Goal: Information Seeking & Learning: Learn about a topic

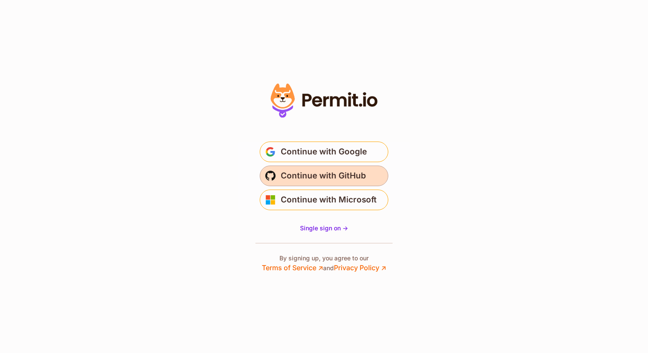
click at [338, 169] on span "Continue with GitHub" at bounding box center [323, 176] width 85 height 14
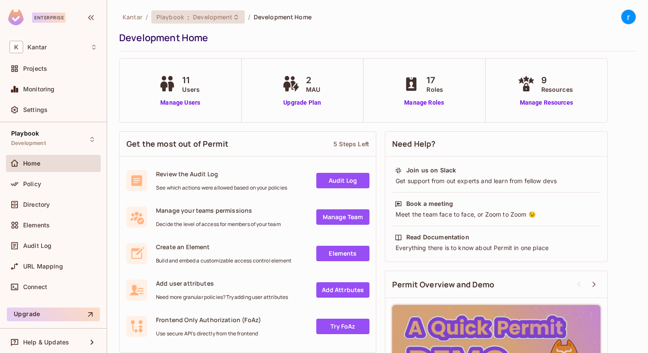
click at [187, 17] on span ":" at bounding box center [188, 17] width 3 height 7
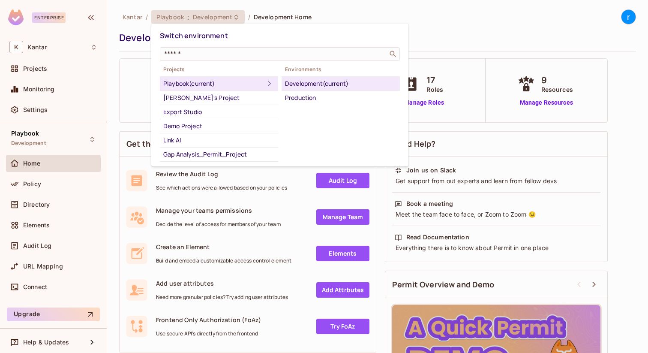
click at [57, 245] on div at bounding box center [324, 176] width 648 height 353
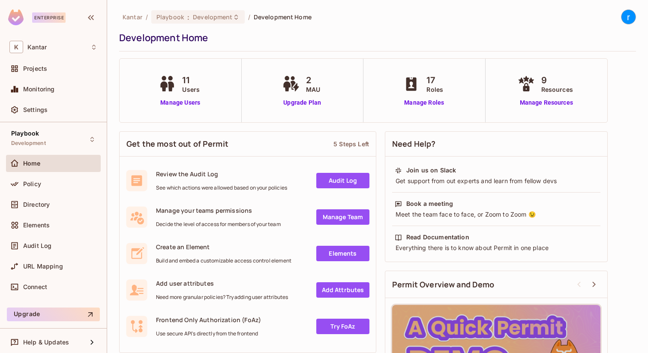
click at [57, 245] on div "Switch environment ​ Projects Playbook (current) Fatih's Project Export Studio …" at bounding box center [324, 176] width 648 height 353
click at [57, 245] on div "Audit Log" at bounding box center [60, 245] width 74 height 7
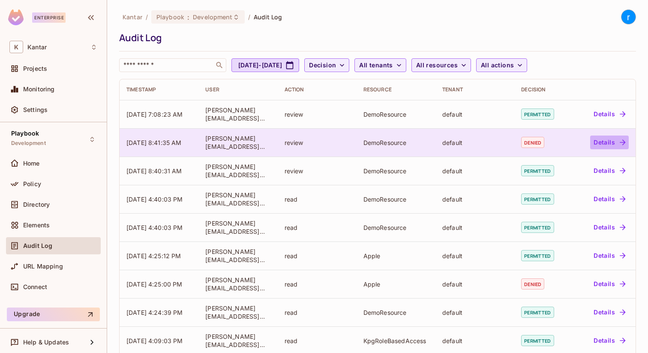
click at [606, 140] on button "Details" at bounding box center [609, 142] width 39 height 14
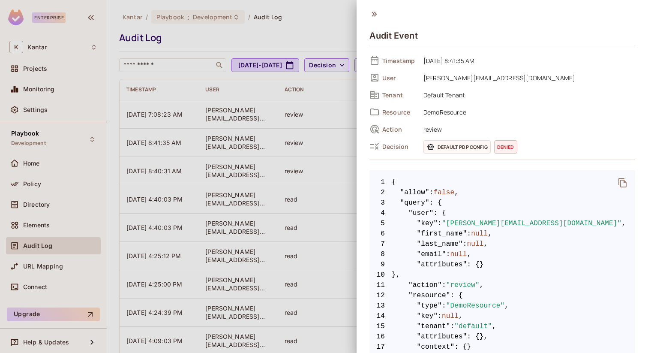
click at [313, 127] on div at bounding box center [324, 176] width 648 height 353
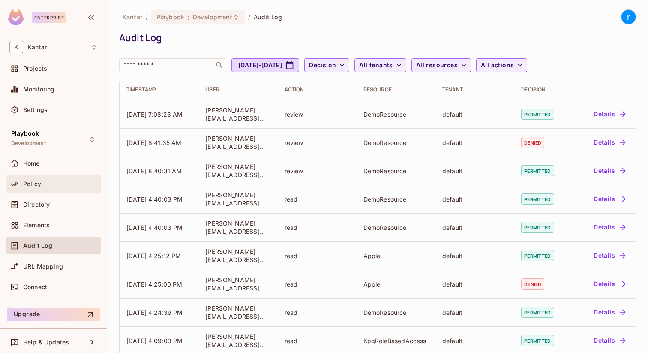
click at [53, 185] on div "Policy" at bounding box center [60, 183] width 74 height 7
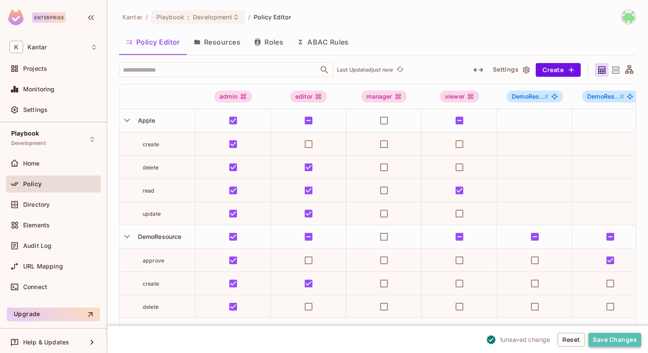
click at [622, 339] on button "Save Changes" at bounding box center [614, 339] width 53 height 14
click at [603, 342] on button "Save Changes" at bounding box center [614, 339] width 53 height 14
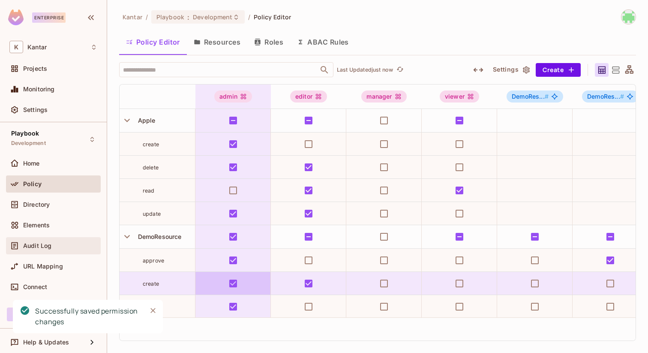
click at [62, 240] on div "Audit Log" at bounding box center [53, 245] width 88 height 10
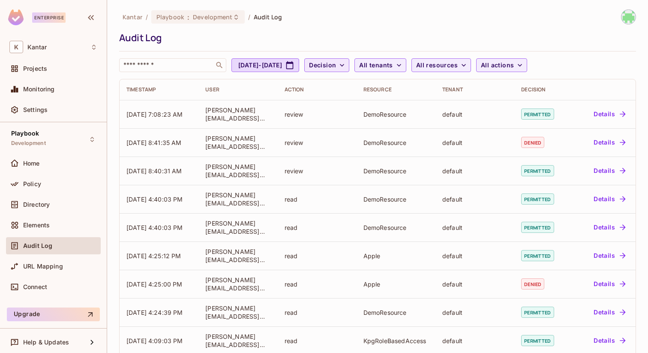
click at [349, 71] on button "Decision" at bounding box center [326, 65] width 45 height 14
click at [412, 60] on div at bounding box center [324, 176] width 648 height 353
click at [392, 63] on span "All tenants" at bounding box center [375, 65] width 33 height 11
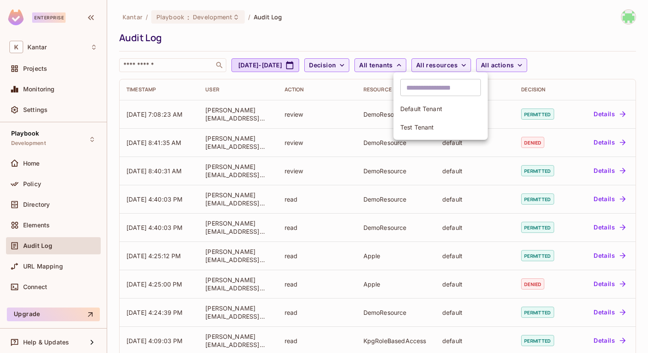
click at [491, 58] on div at bounding box center [324, 176] width 648 height 353
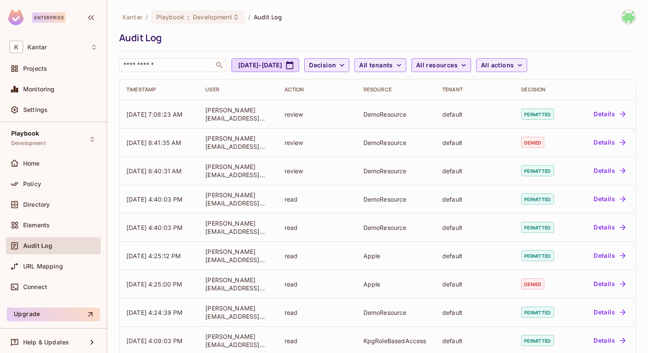
click at [457, 62] on span "All resources" at bounding box center [437, 65] width 42 height 11
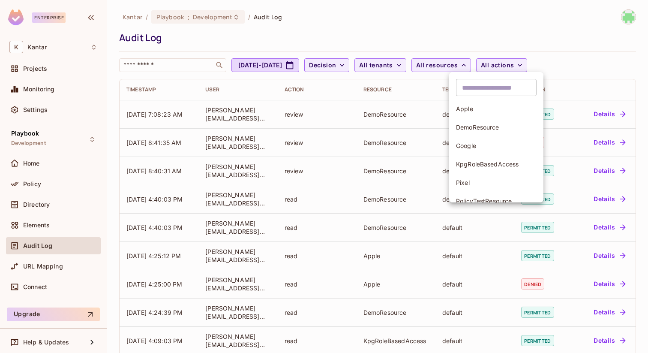
click at [491, 62] on div at bounding box center [324, 176] width 648 height 353
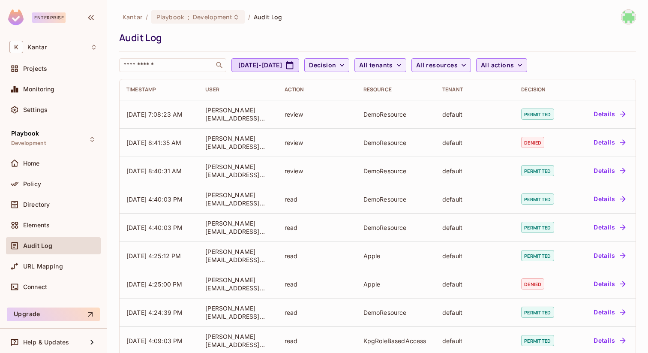
click at [527, 68] on button "All actions" at bounding box center [501, 65] width 51 height 14
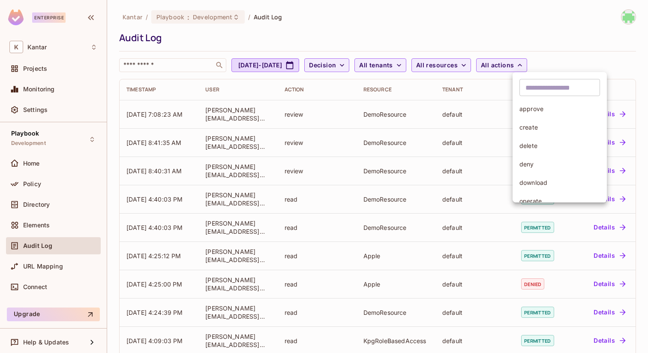
scroll to position [85, 0]
click at [569, 39] on div at bounding box center [324, 176] width 648 height 353
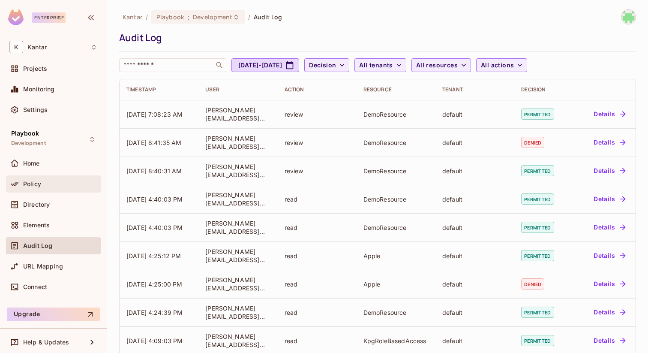
click at [54, 183] on div "Policy" at bounding box center [60, 183] width 74 height 7
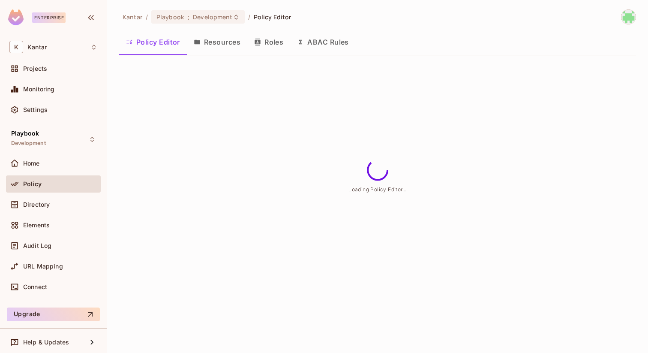
click at [203, 48] on button "Resources" at bounding box center [217, 41] width 60 height 21
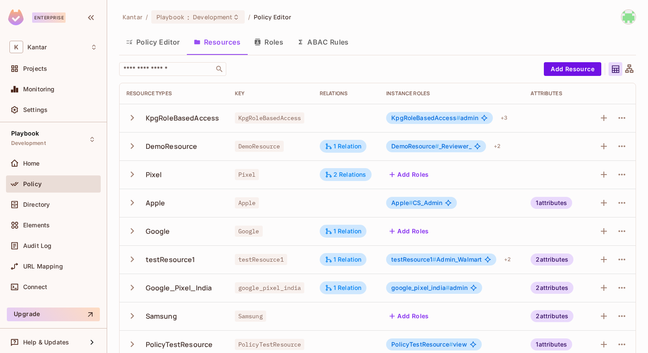
click at [137, 116] on icon "button" at bounding box center [132, 118] width 12 height 12
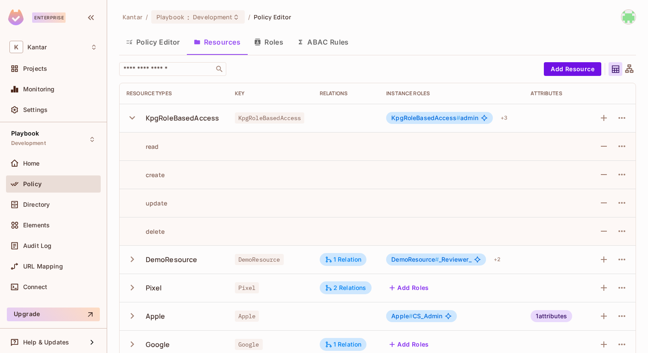
click at [137, 116] on icon "button" at bounding box center [132, 118] width 12 height 12
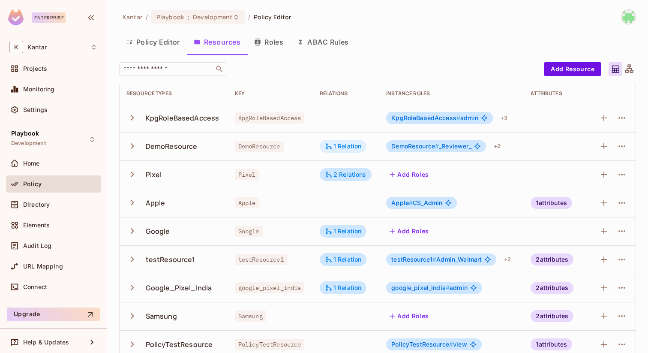
click at [343, 144] on div "1 Relation" at bounding box center [343, 146] width 37 height 8
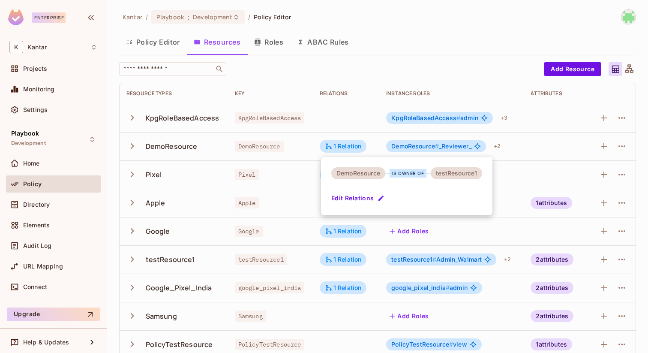
click at [164, 45] on div at bounding box center [324, 176] width 648 height 353
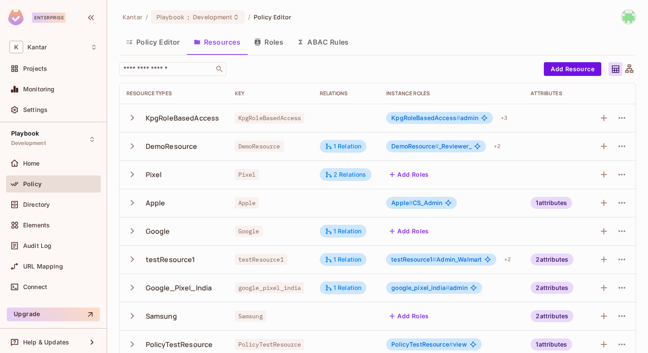
click at [164, 45] on button "Policy Editor" at bounding box center [153, 41] width 68 height 21
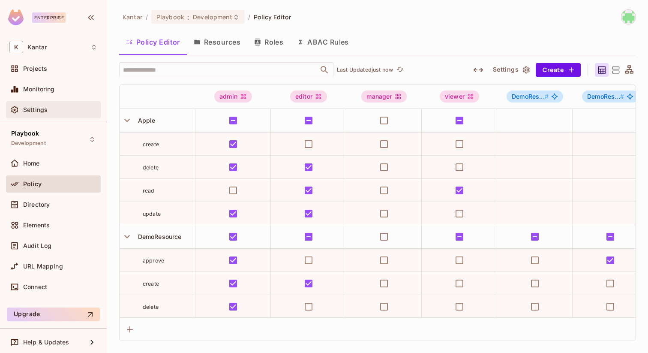
click at [47, 106] on span "Settings" at bounding box center [35, 109] width 24 height 7
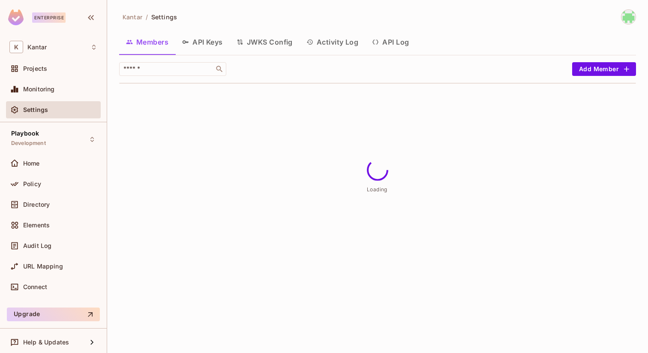
click at [337, 41] on button "Activity Log" at bounding box center [332, 41] width 66 height 21
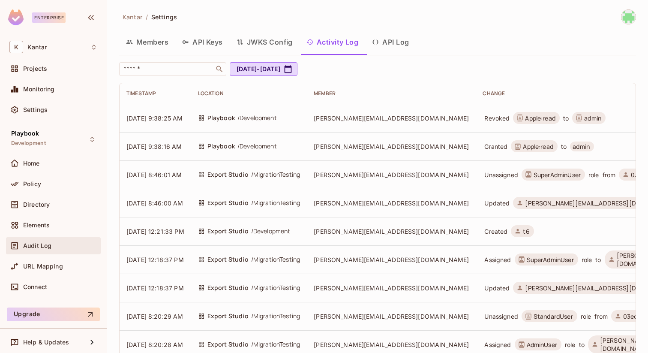
click at [54, 250] on div "Audit Log" at bounding box center [53, 245] width 88 height 10
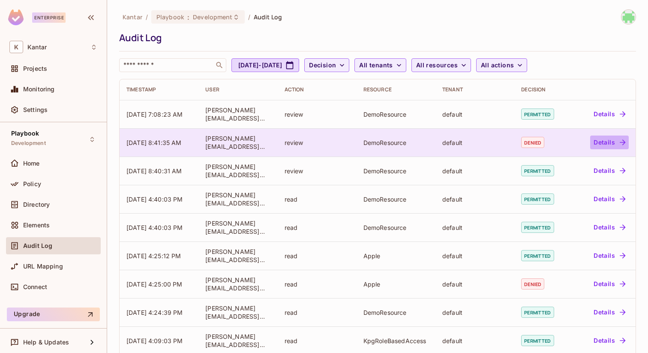
click at [613, 135] on button "Details" at bounding box center [609, 142] width 39 height 14
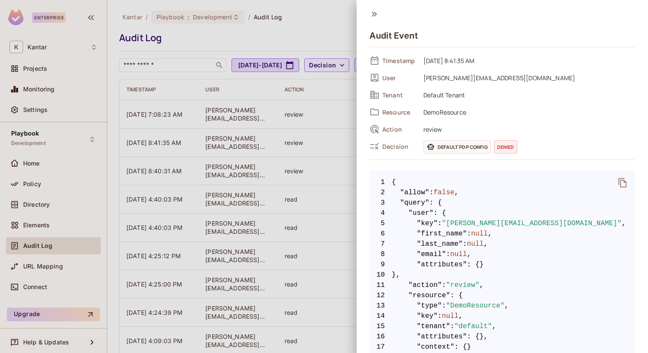
click at [475, 147] on span "Default PDP config" at bounding box center [456, 146] width 67 height 13
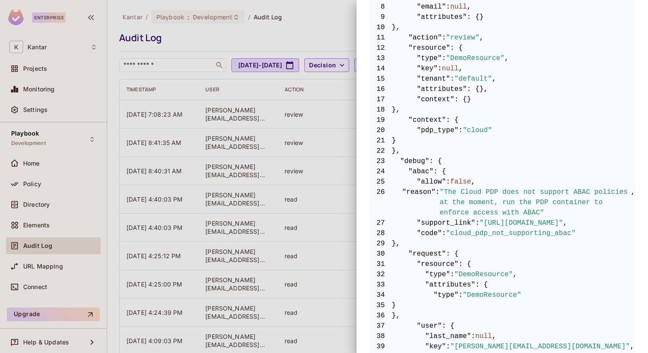
scroll to position [266, 0]
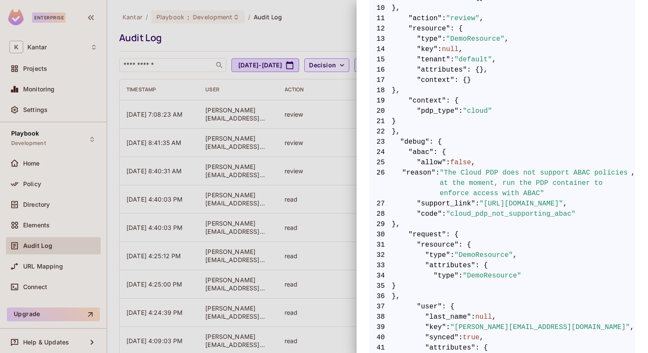
click at [324, 21] on div at bounding box center [324, 176] width 648 height 353
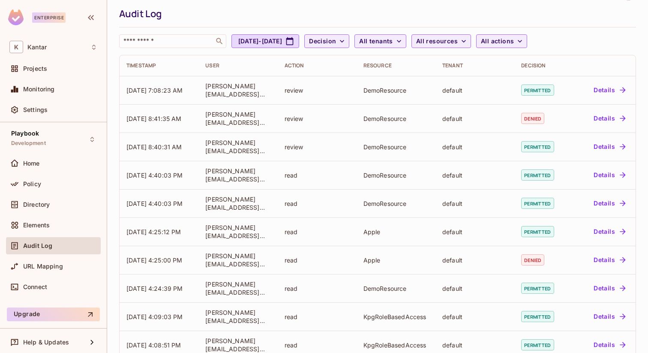
scroll to position [0, 0]
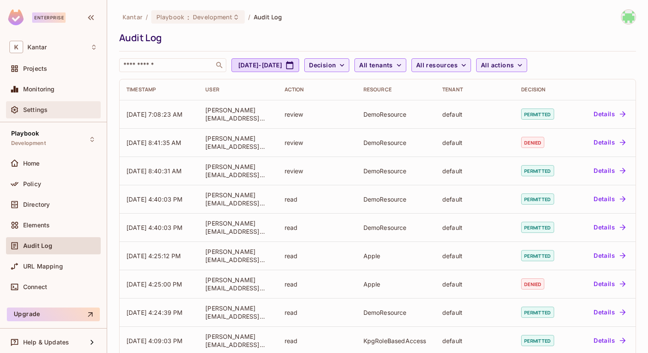
click at [45, 110] on span "Settings" at bounding box center [35, 109] width 24 height 7
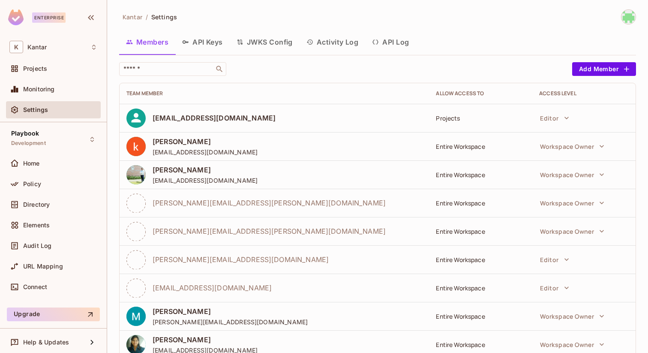
click at [381, 42] on button "API Log" at bounding box center [390, 41] width 51 height 21
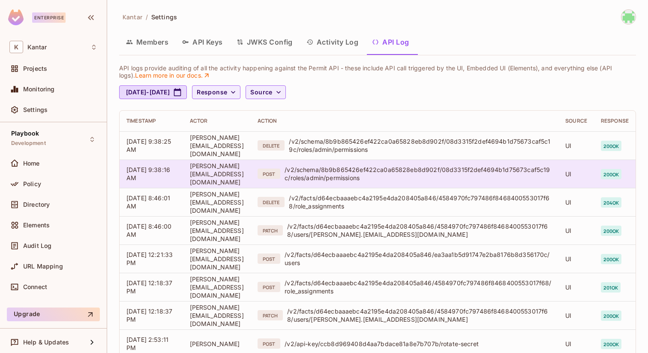
click at [470, 176] on div "/v2/schema/8b9b865426ef422ca0a65828eb8d902f/08d3315f2def4694b1d75673caf5c19c/ro…" at bounding box center [417, 173] width 267 height 16
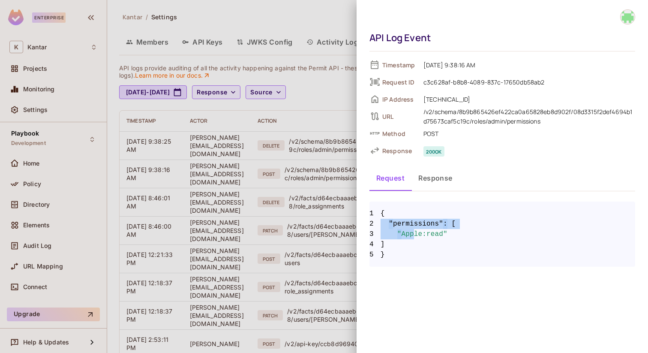
drag, startPoint x: 385, startPoint y: 216, endPoint x: 412, endPoint y: 237, distance: 33.9
click at [412, 237] on code "1 { 2 "permissions" : [ 3 "Apple:read" 4 ] 5 }" at bounding box center [502, 233] width 266 height 51
click at [412, 237] on span ""Apple:read"" at bounding box center [422, 234] width 50 height 10
click at [427, 182] on button "Response" at bounding box center [435, 177] width 48 height 21
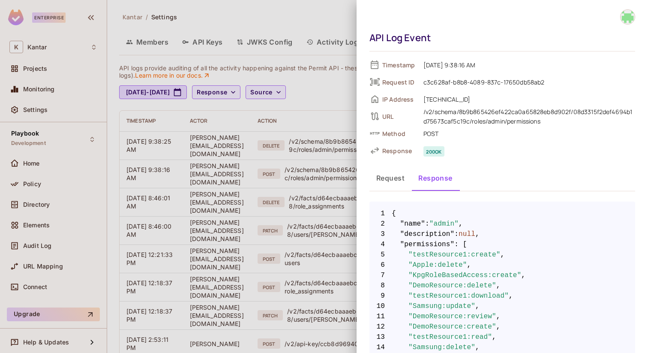
click at [270, 180] on div at bounding box center [324, 176] width 648 height 353
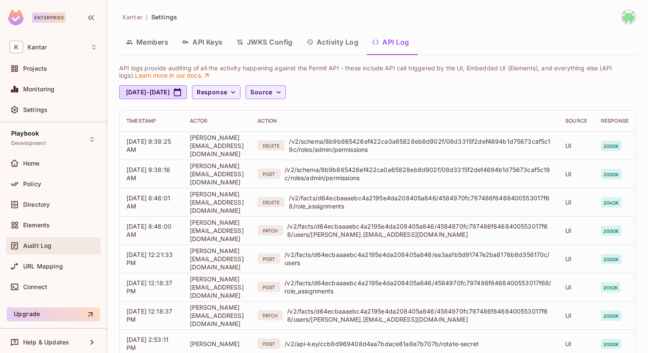
click at [36, 248] on span "Audit Log" at bounding box center [37, 245] width 28 height 7
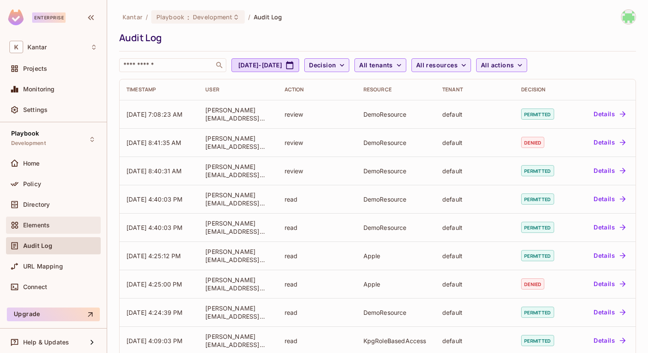
click at [46, 232] on div "Elements" at bounding box center [53, 224] width 95 height 17
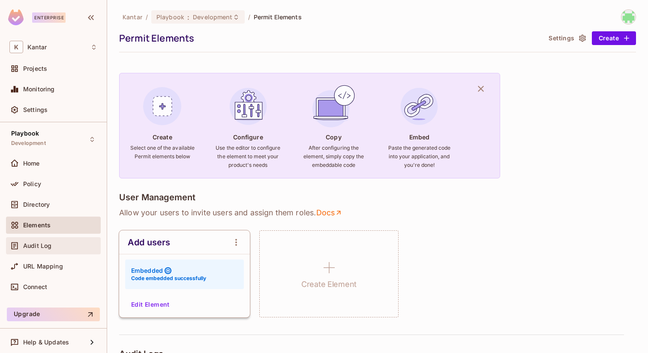
click at [35, 247] on span "Audit Log" at bounding box center [37, 245] width 28 height 7
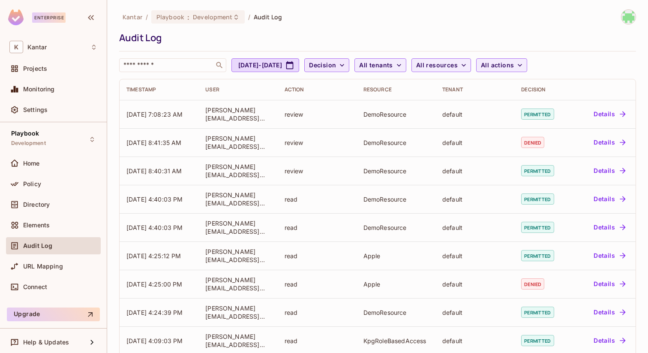
click at [346, 66] on icon "button" at bounding box center [342, 65] width 9 height 9
click at [370, 82] on span "Permitted" at bounding box center [364, 85] width 29 height 8
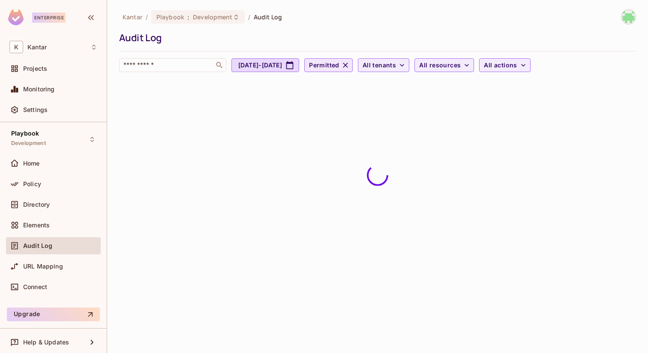
click at [339, 63] on span "Permitted" at bounding box center [324, 65] width 30 height 11
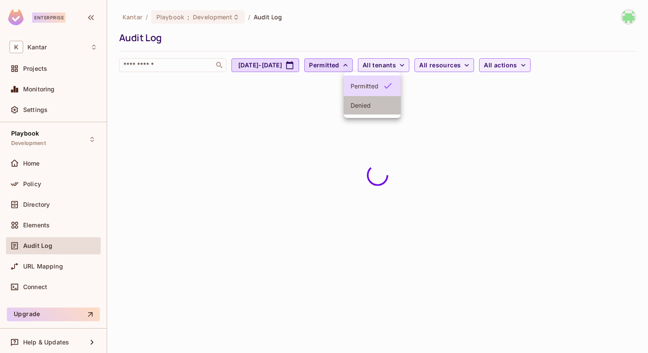
click at [375, 99] on li "Denied" at bounding box center [372, 105] width 57 height 18
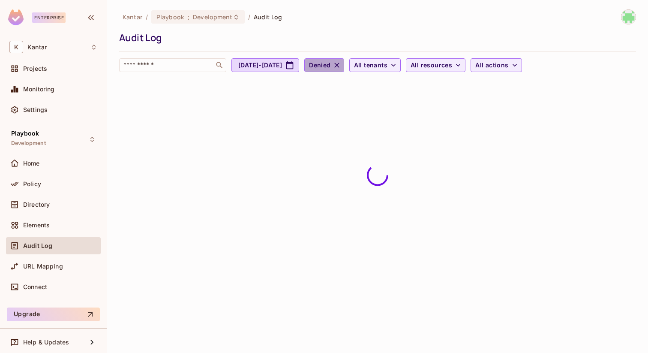
click at [344, 60] on button "Denied" at bounding box center [323, 65] width 39 height 14
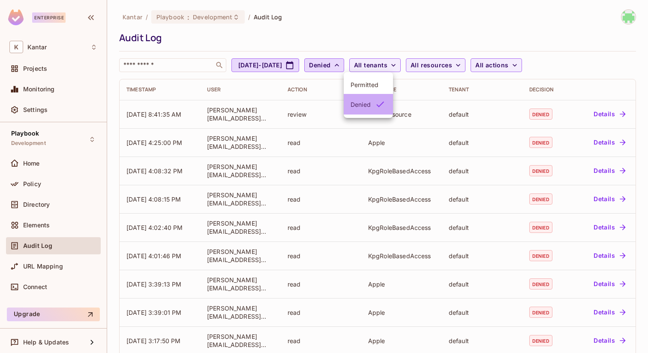
click at [372, 97] on li "Denied" at bounding box center [368, 104] width 49 height 21
click at [341, 65] on icon "button" at bounding box center [336, 65] width 9 height 9
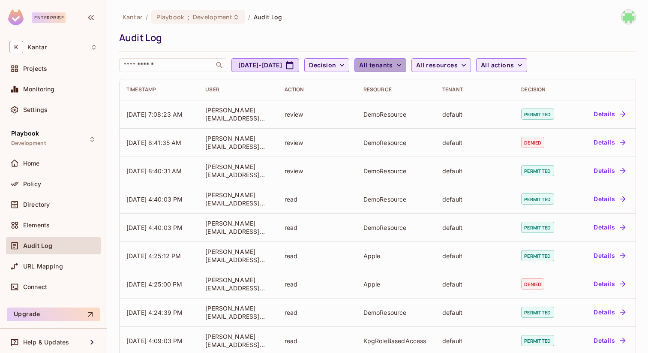
click at [403, 63] on icon "button" at bounding box center [398, 65] width 9 height 9
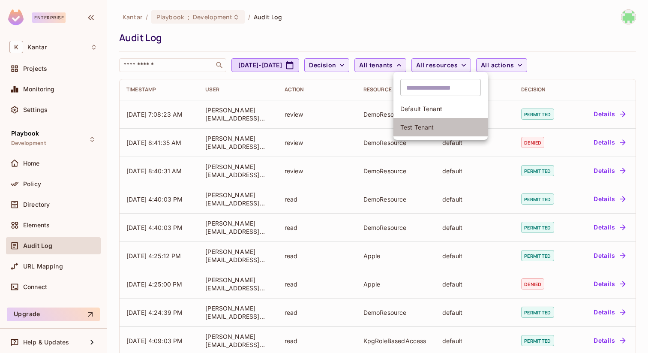
click at [430, 129] on span "Test Tenant" at bounding box center [440, 127] width 81 height 8
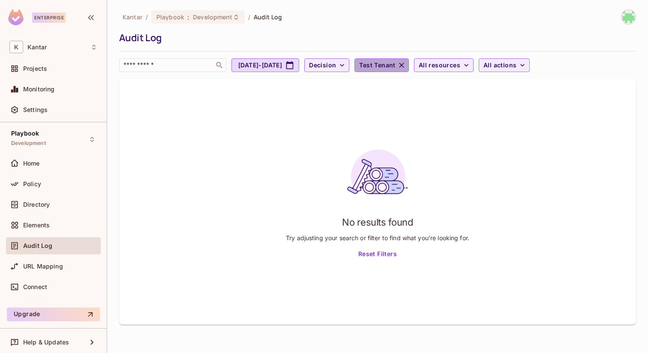
click at [395, 67] on span "Test Tenant" at bounding box center [377, 65] width 36 height 11
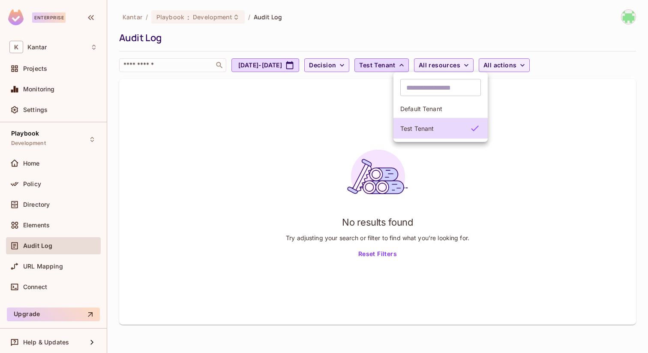
click at [421, 109] on span "Default Tenant" at bounding box center [440, 109] width 81 height 8
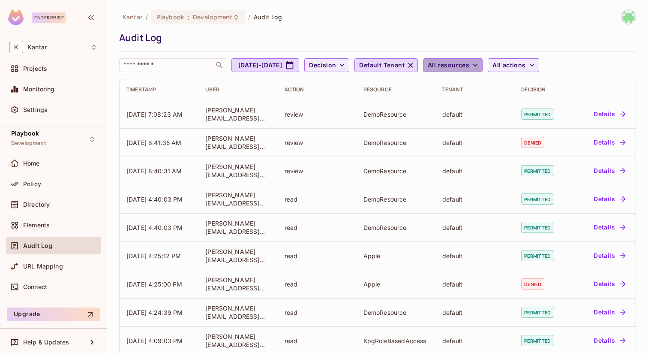
click at [469, 69] on span "All resources" at bounding box center [448, 65] width 42 height 11
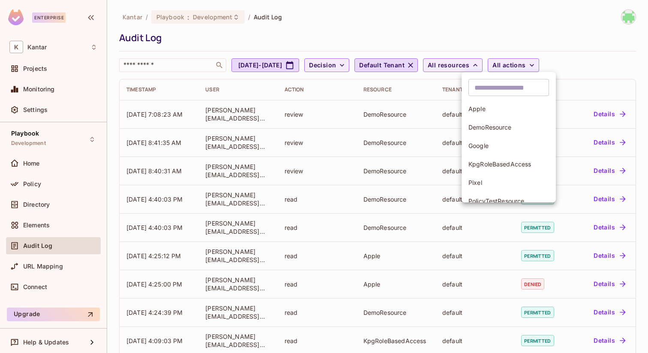
scroll to position [66, 0]
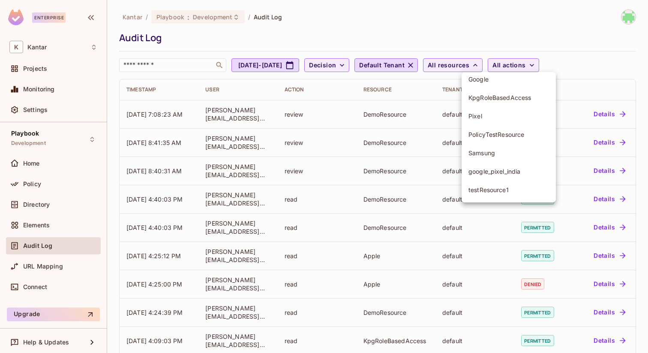
click at [545, 63] on div at bounding box center [324, 176] width 648 height 353
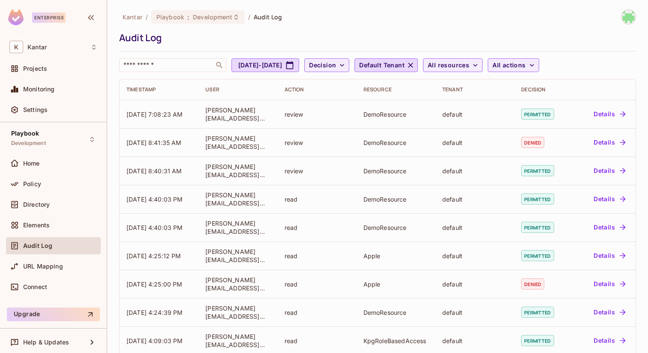
click at [545, 63] on div "​ Apple DemoResource Google KpgRoleBasedAccess Pixel PolicyTestResource Samsung…" at bounding box center [324, 85] width 648 height 171
click at [532, 14] on div "Kantar / Playbook : Development / Audit Log" at bounding box center [377, 16] width 517 height 15
